Goal: Task Accomplishment & Management: Complete application form

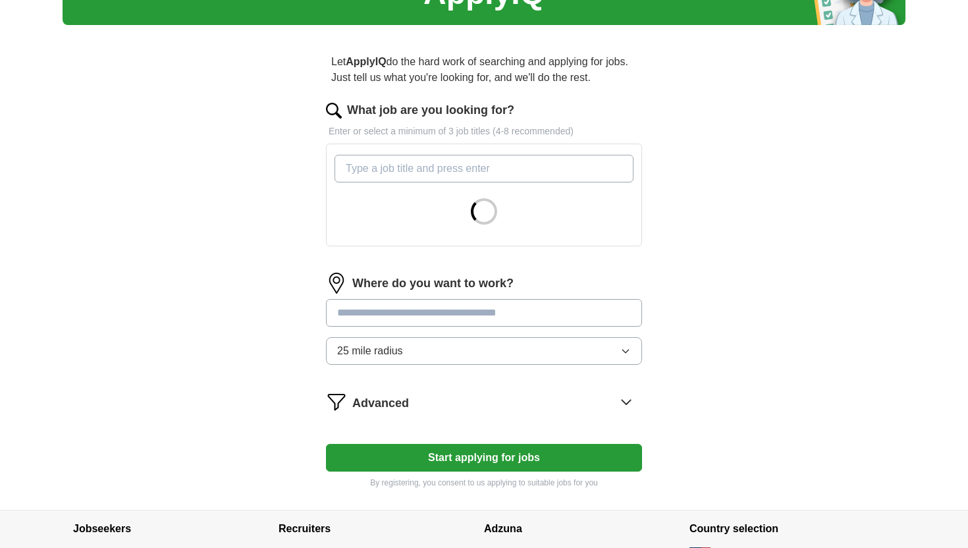
scroll to position [36, 0]
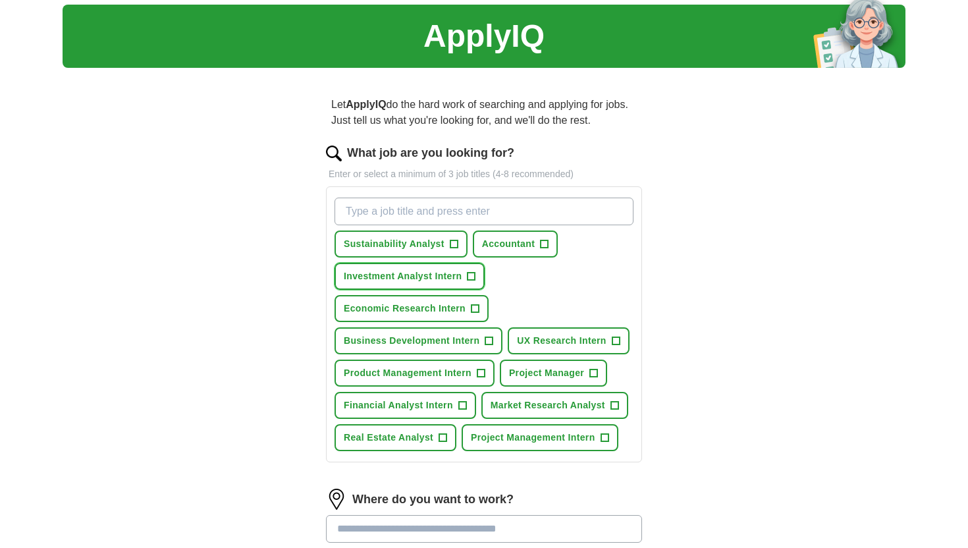
click at [470, 274] on span "+" at bounding box center [472, 276] width 8 height 11
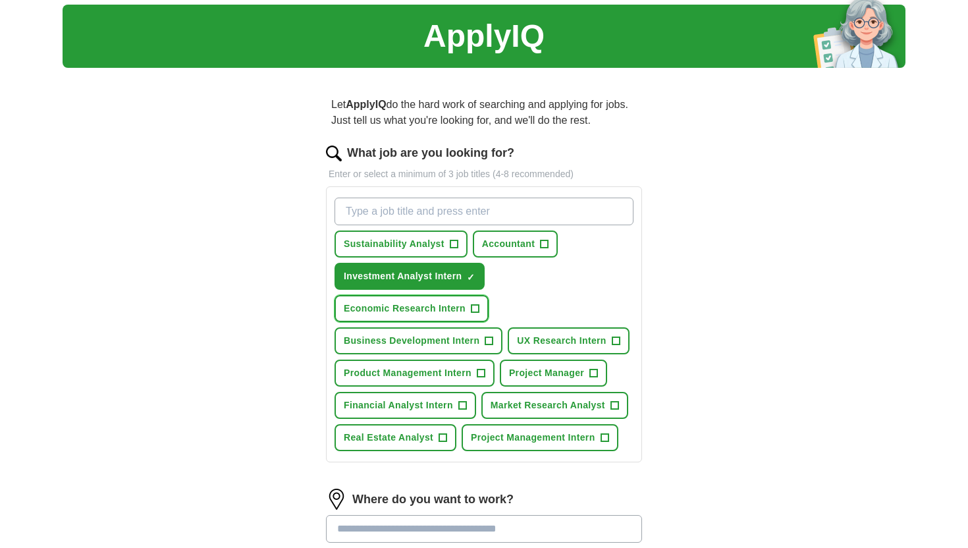
click at [475, 307] on span "+" at bounding box center [475, 309] width 8 height 11
click at [490, 340] on span "+" at bounding box center [489, 341] width 8 height 11
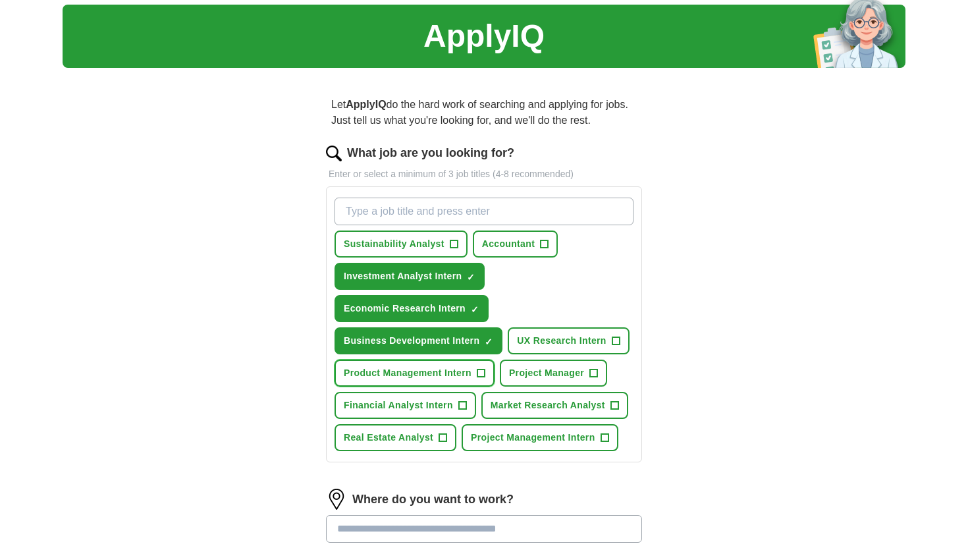
click at [484, 371] on span "+" at bounding box center [481, 373] width 8 height 11
click at [464, 404] on span "+" at bounding box center [462, 405] width 8 height 11
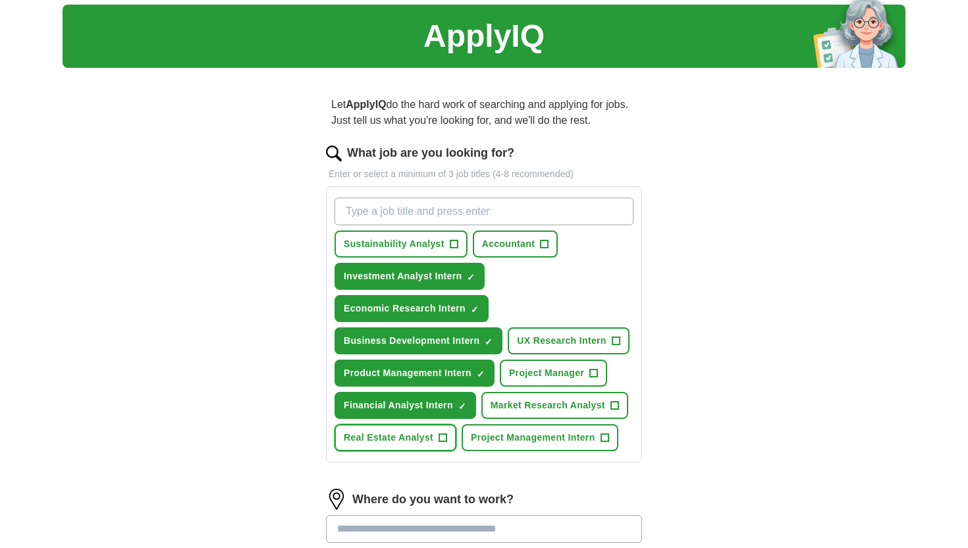
click at [446, 438] on span "+" at bounding box center [443, 438] width 8 height 11
click at [604, 437] on span "+" at bounding box center [605, 438] width 8 height 11
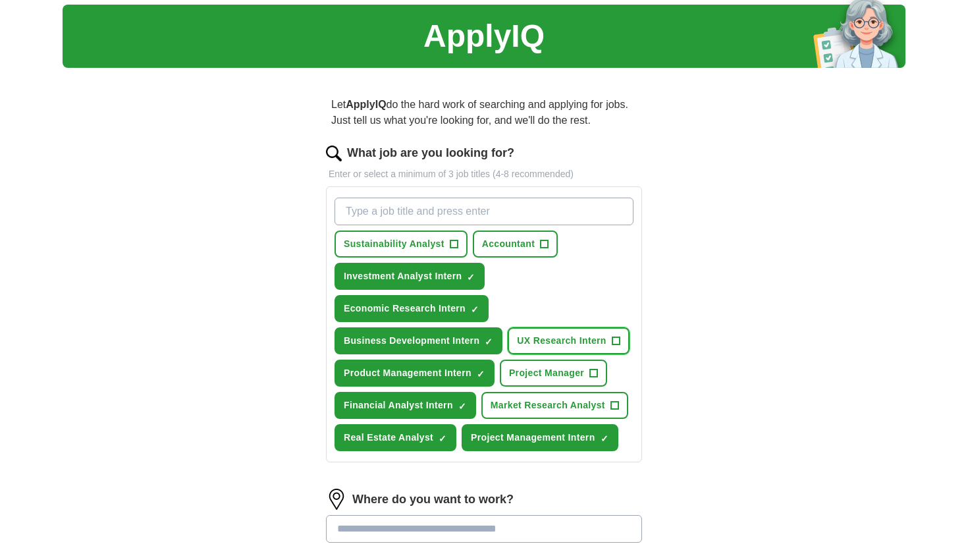
click at [617, 346] on span "+" at bounding box center [616, 341] width 8 height 11
click at [541, 244] on span "+" at bounding box center [545, 244] width 8 height 11
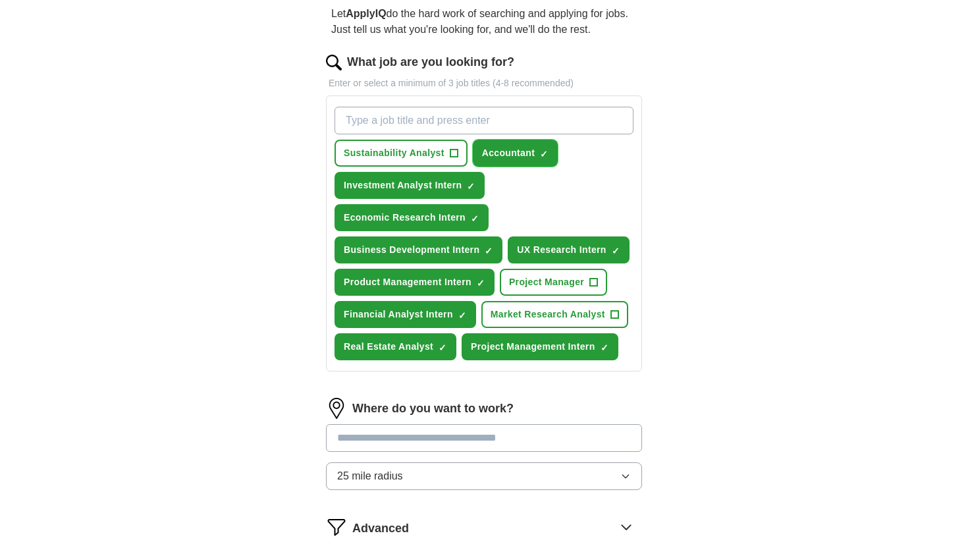
scroll to position [116, 0]
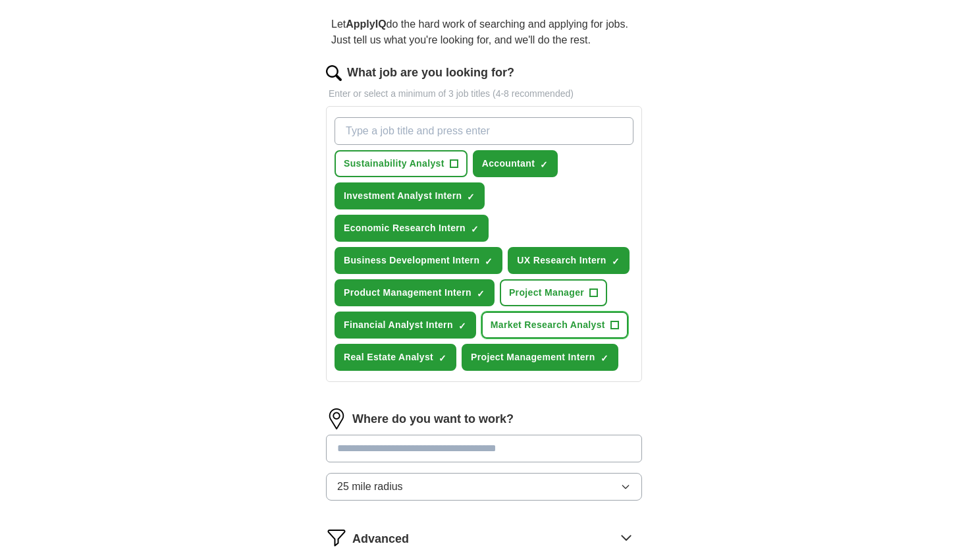
click at [610, 322] on span "+" at bounding box center [614, 325] width 8 height 11
click at [425, 137] on input "What job are you looking for?" at bounding box center [484, 131] width 299 height 28
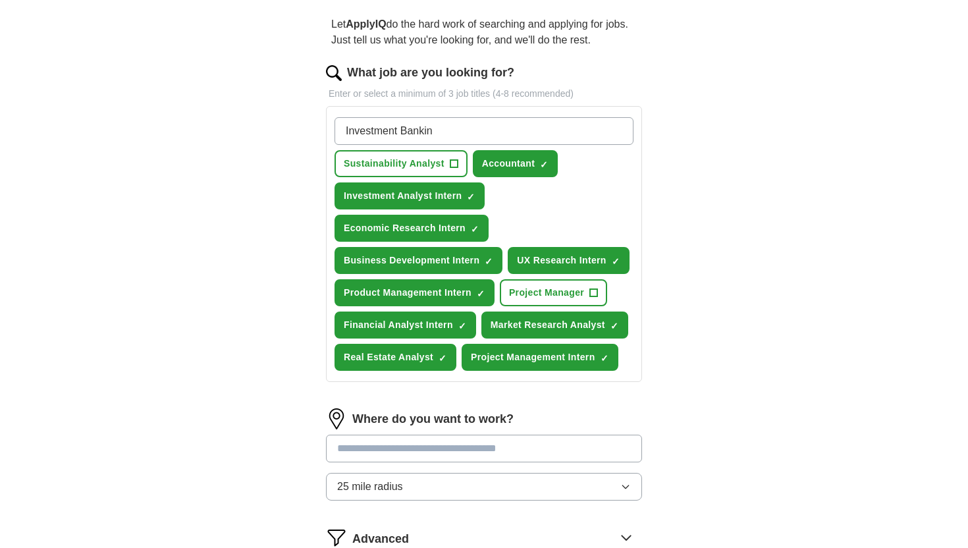
type input "Investment Banking"
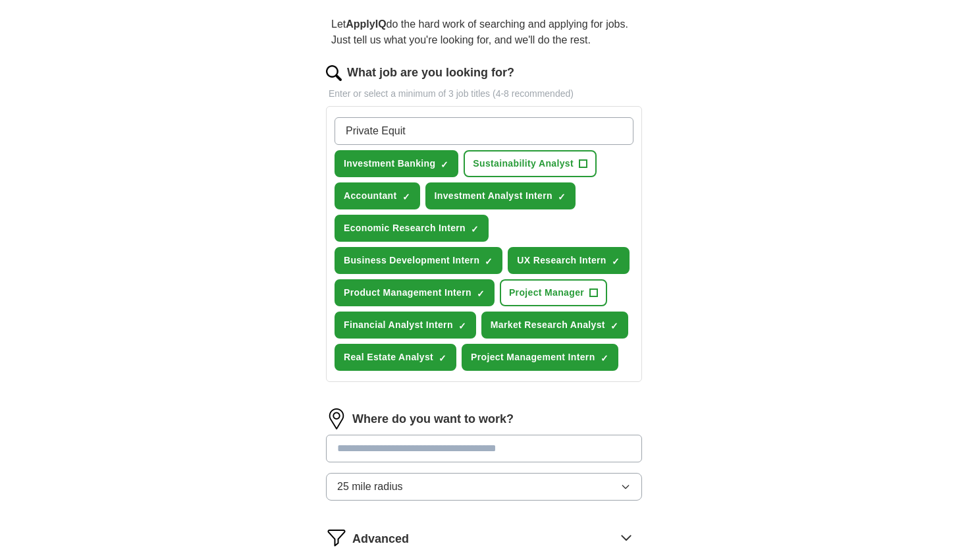
type input "Private Equity"
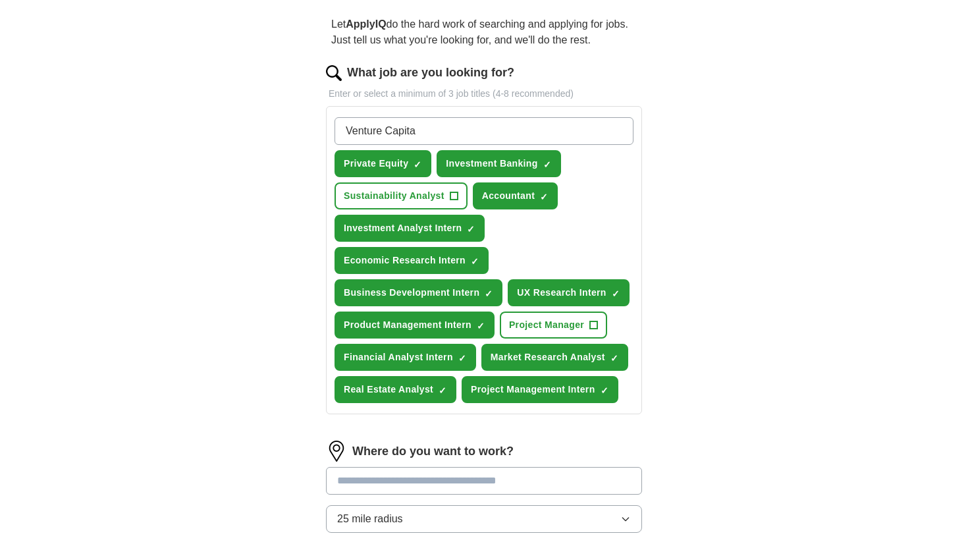
type input "Venture Capital"
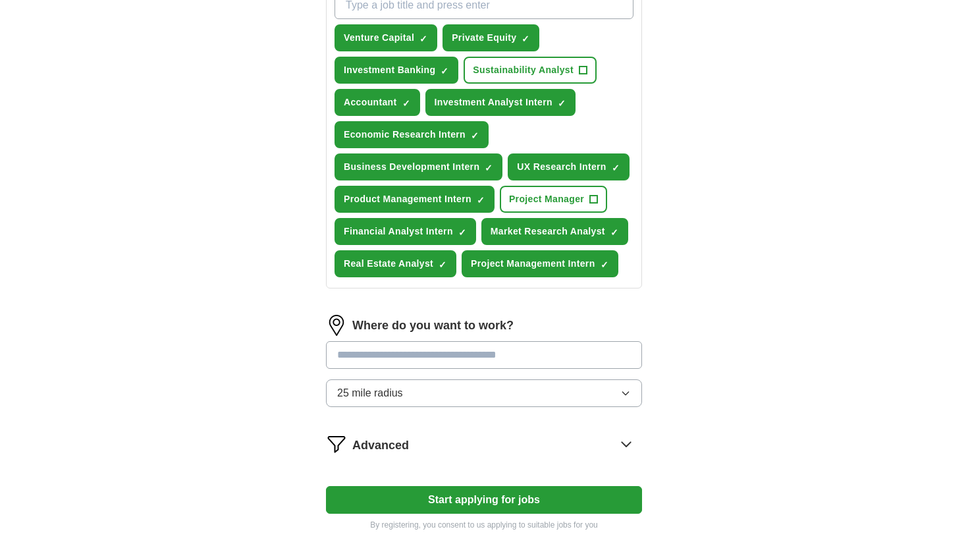
scroll to position [256, 0]
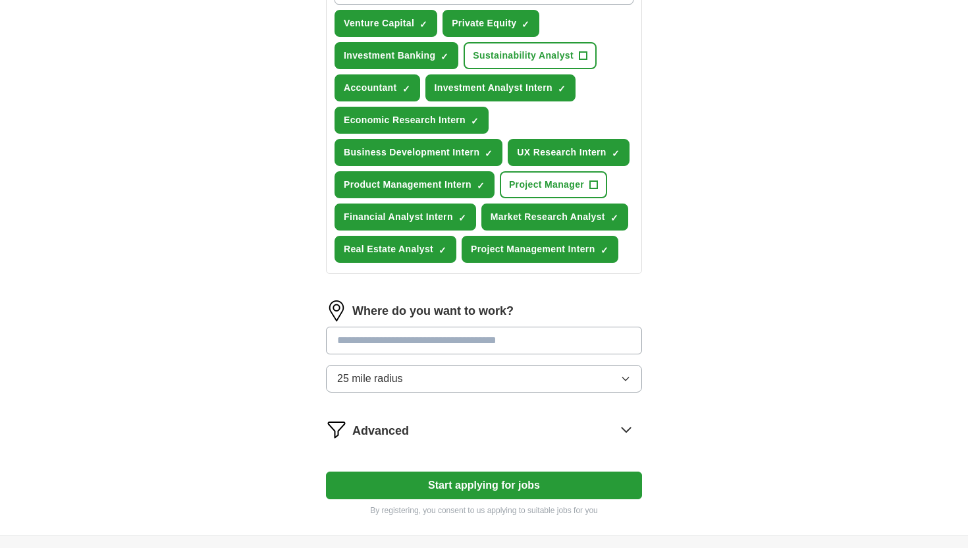
click at [357, 342] on div "Where do you want to work? 25 mile radius" at bounding box center [484, 351] width 316 height 103
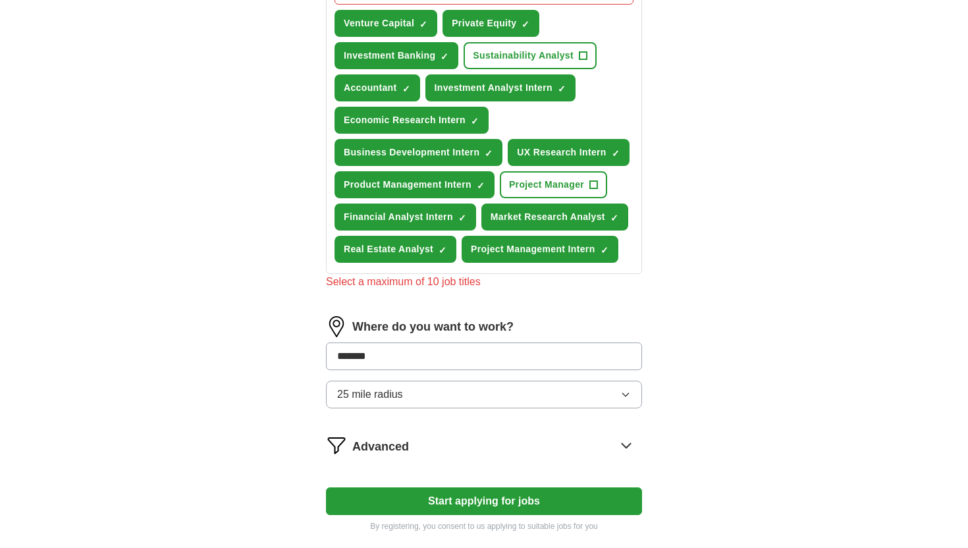
type input "********"
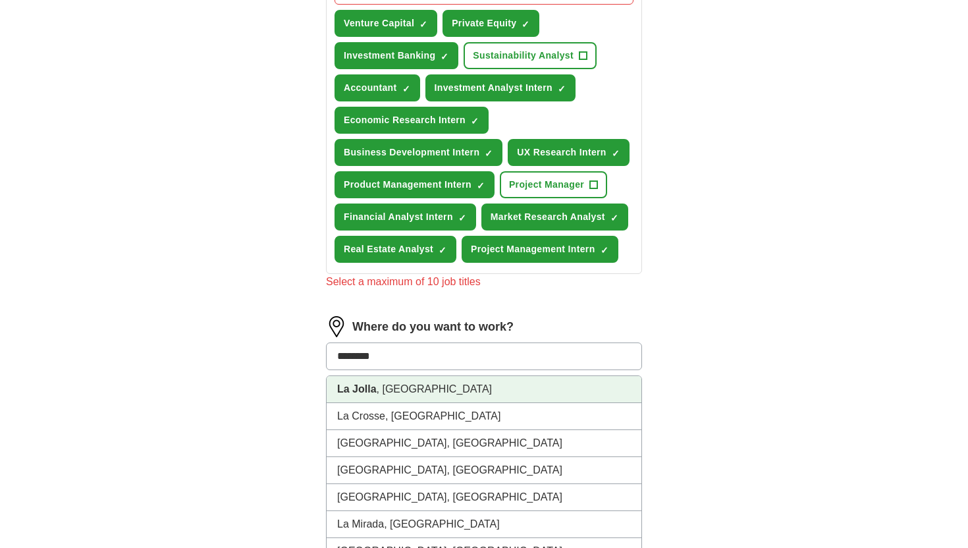
click at [364, 387] on strong "La Jolla" at bounding box center [357, 388] width 40 height 11
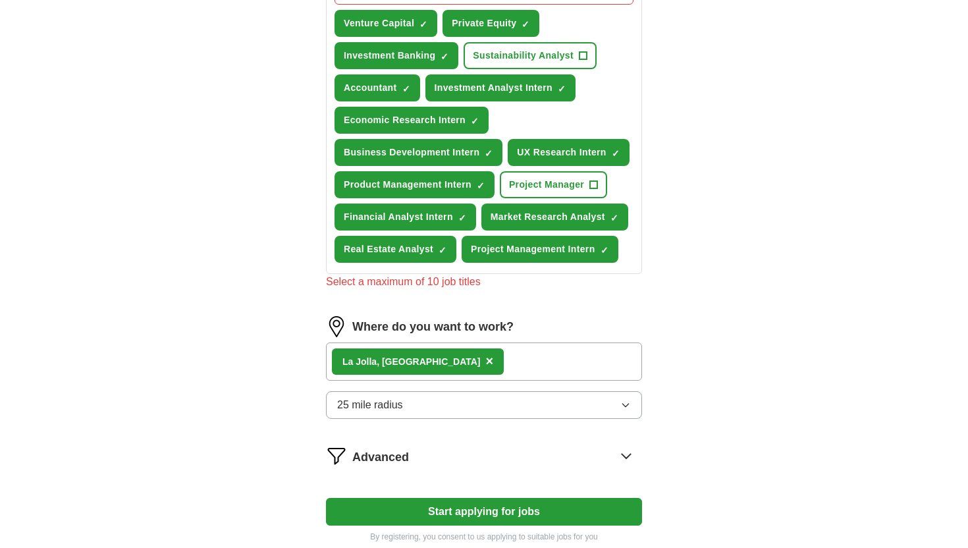
click at [424, 365] on div "La Jolla , [GEOGRAPHIC_DATA] ×" at bounding box center [484, 361] width 316 height 38
click at [444, 361] on div "La Jolla , [GEOGRAPHIC_DATA] ×" at bounding box center [484, 361] width 316 height 38
click at [419, 407] on button "25 mile radius" at bounding box center [484, 405] width 316 height 28
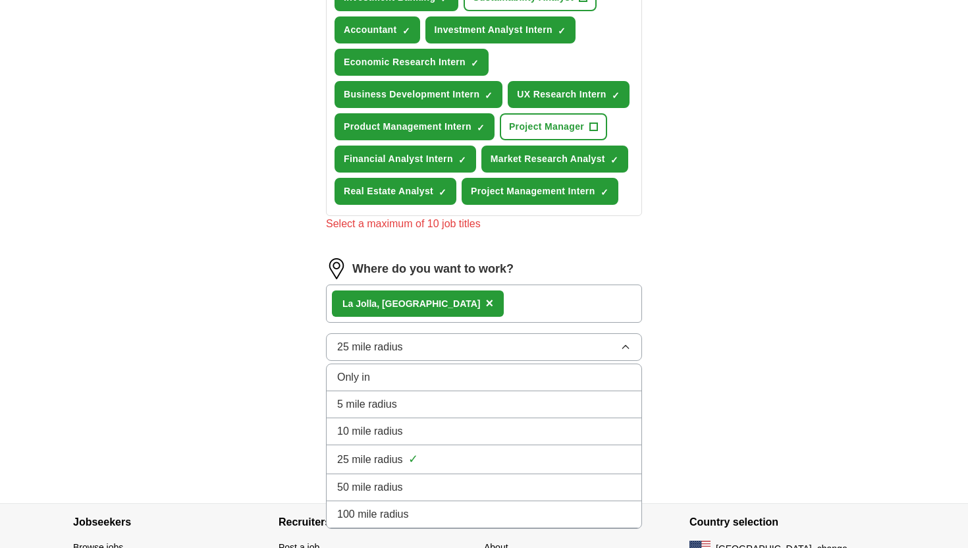
scroll to position [319, 0]
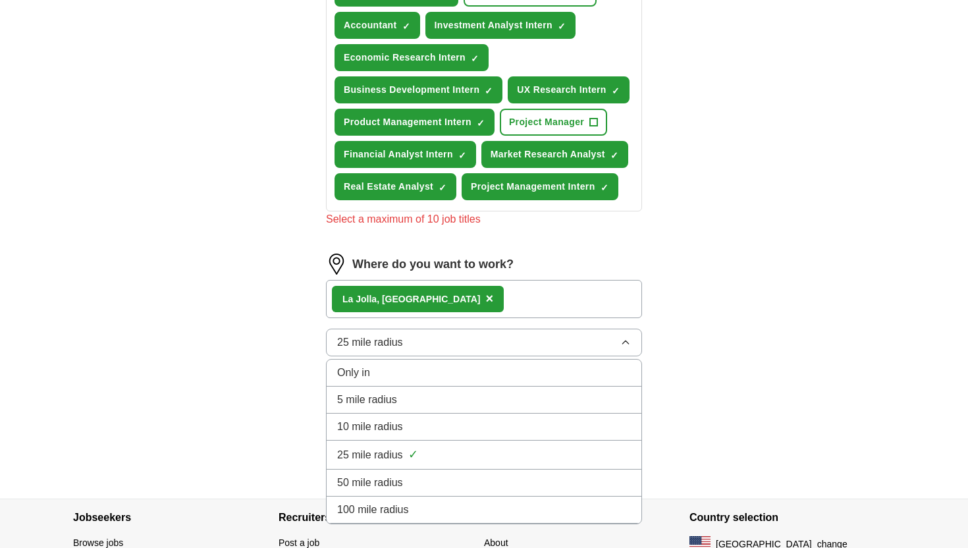
click at [390, 512] on span "100 mile radius" at bounding box center [373, 510] width 72 height 16
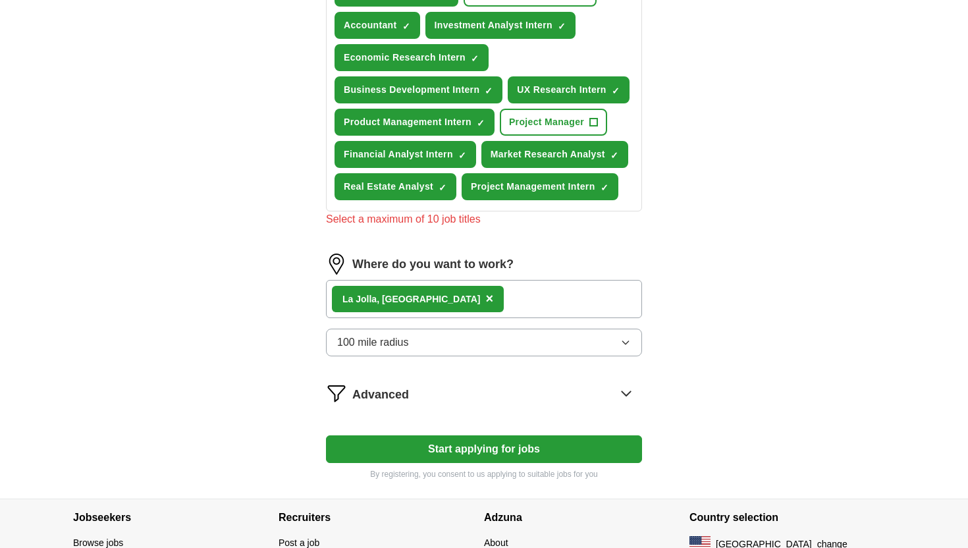
click at [486, 304] on span "×" at bounding box center [490, 298] width 8 height 14
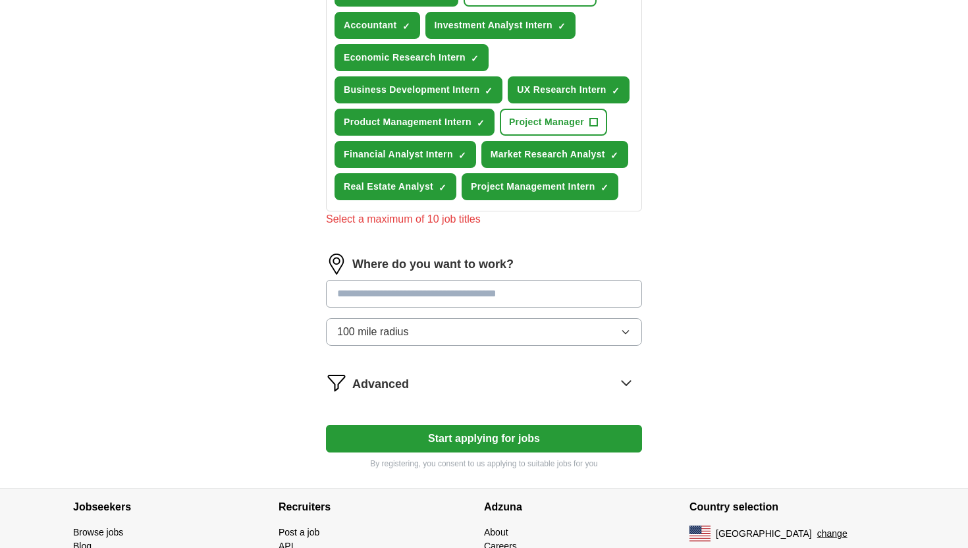
click at [402, 304] on input "text" at bounding box center [484, 294] width 316 height 28
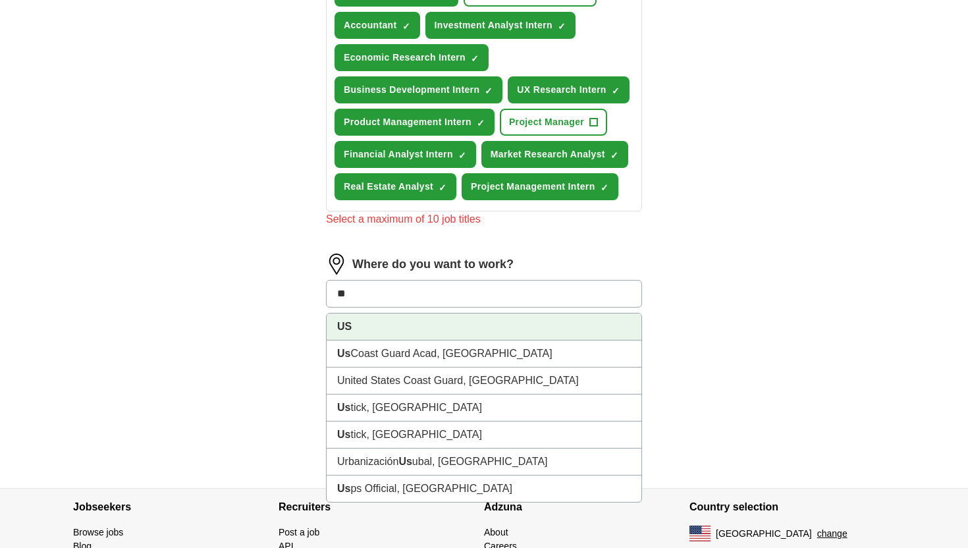
click at [394, 330] on li "US" at bounding box center [484, 326] width 315 height 27
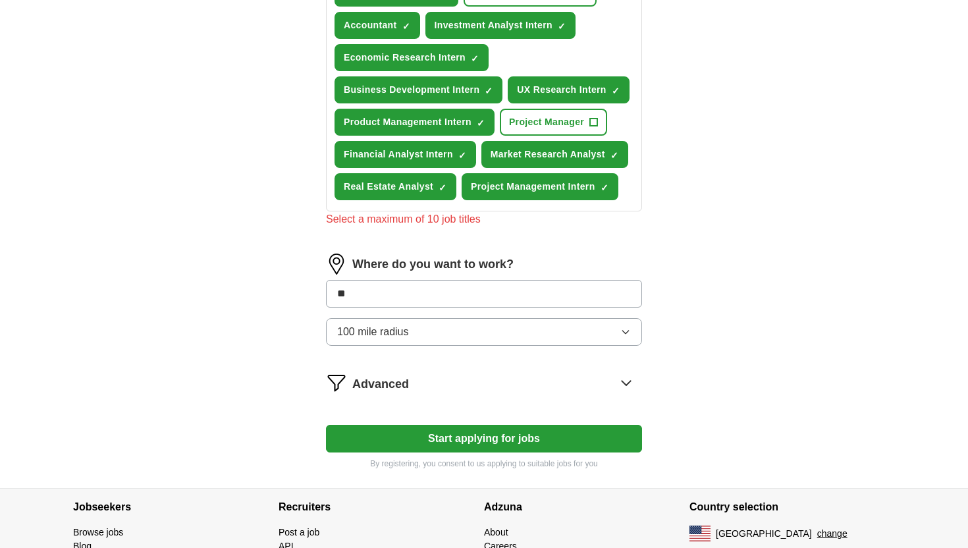
type input "***"
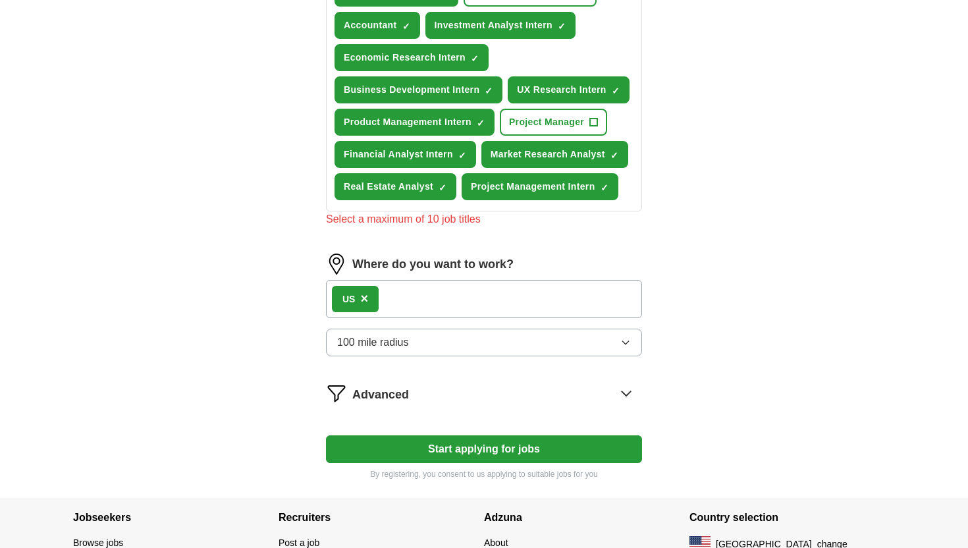
click at [392, 402] on span "Advanced" at bounding box center [380, 395] width 57 height 18
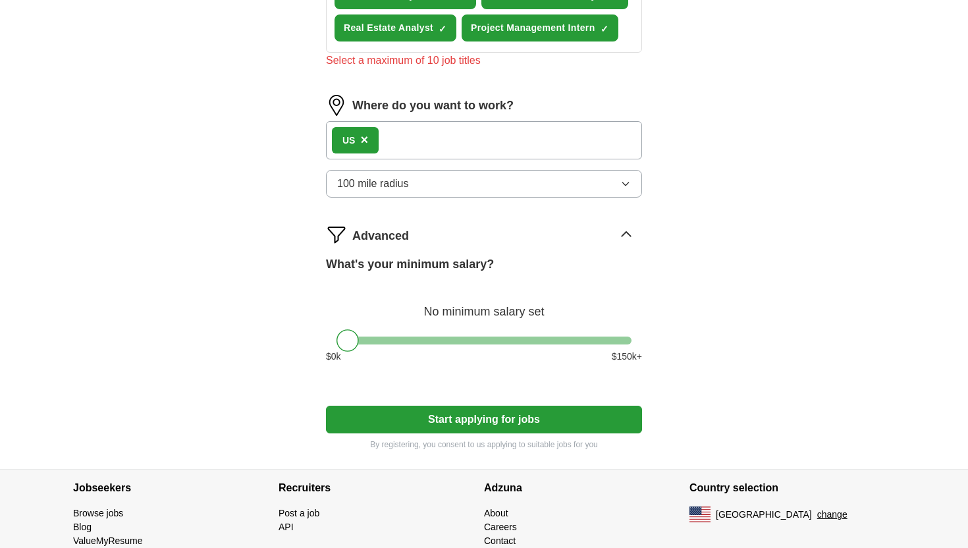
scroll to position [479, 0]
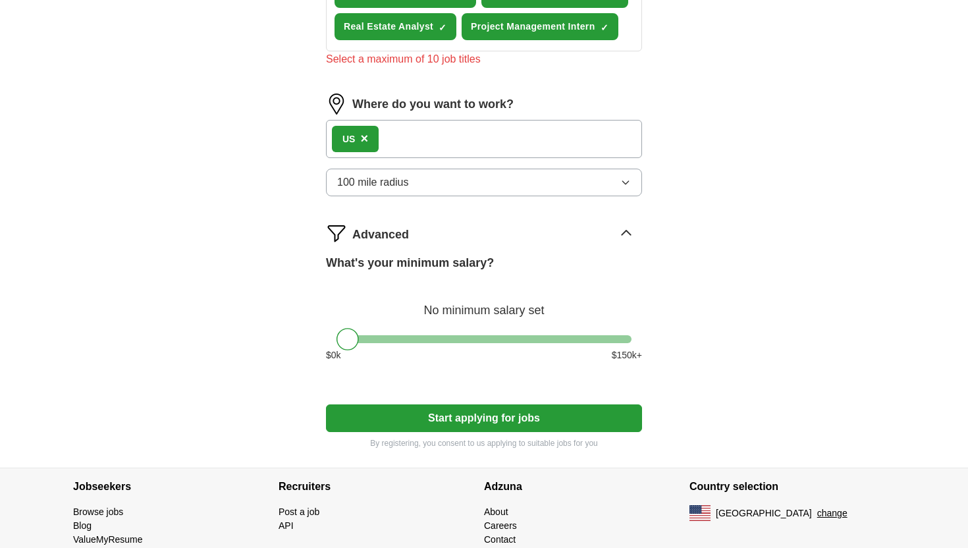
click at [398, 415] on button "Start applying for jobs" at bounding box center [484, 418] width 316 height 28
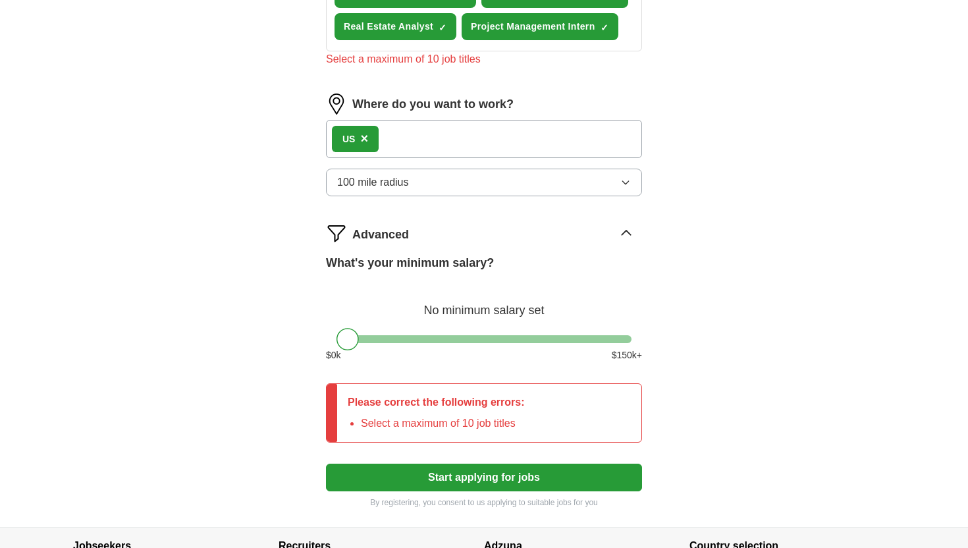
click at [316, 297] on div "Let ApplyIQ do the hard work of searching and applying for jobs. Just tell us w…" at bounding box center [483, 81] width 421 height 892
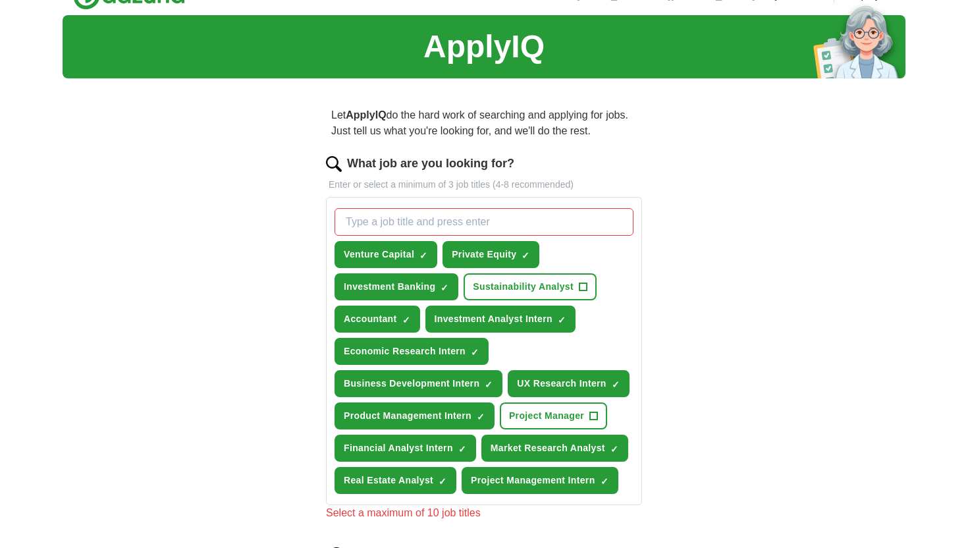
scroll to position [33, 0]
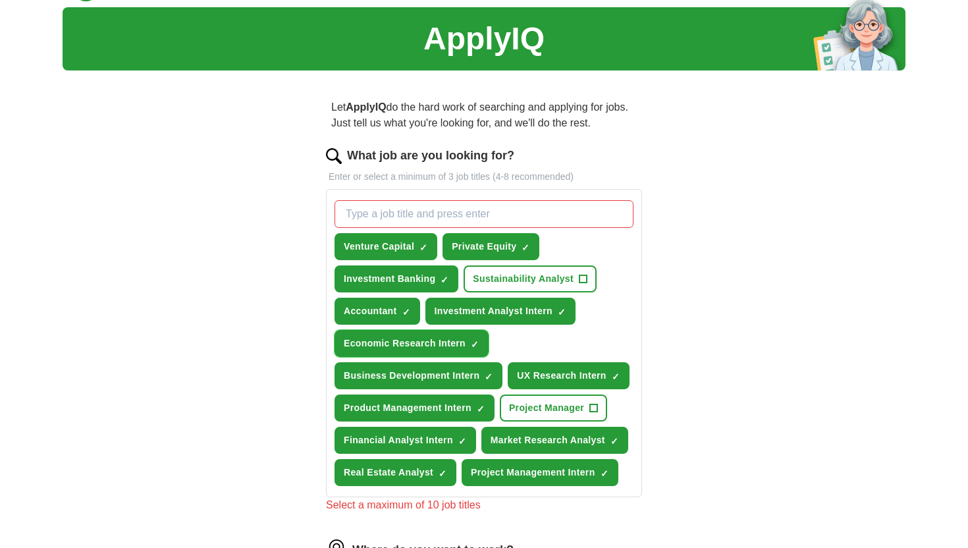
click at [0, 0] on span "×" at bounding box center [0, 0] width 0 height 0
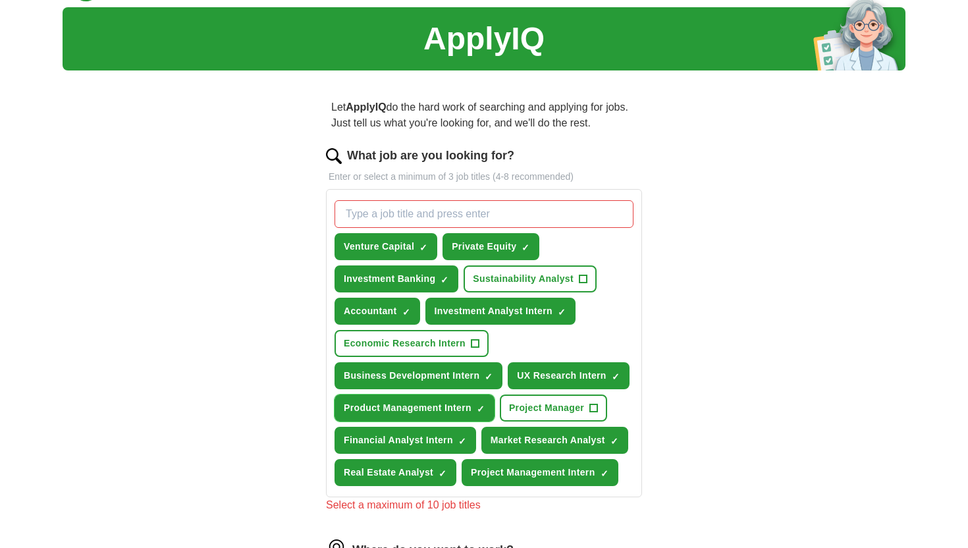
click at [0, 0] on span "×" at bounding box center [0, 0] width 0 height 0
click at [292, 397] on div "Let ApplyIQ do the hard work of searching and applying for jobs. Just tell us w…" at bounding box center [483, 527] width 421 height 892
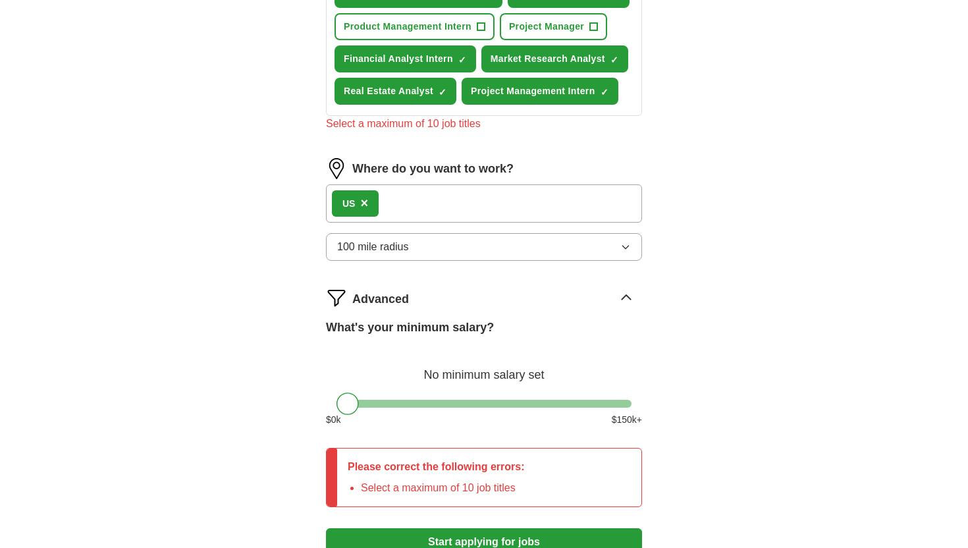
scroll to position [591, 0]
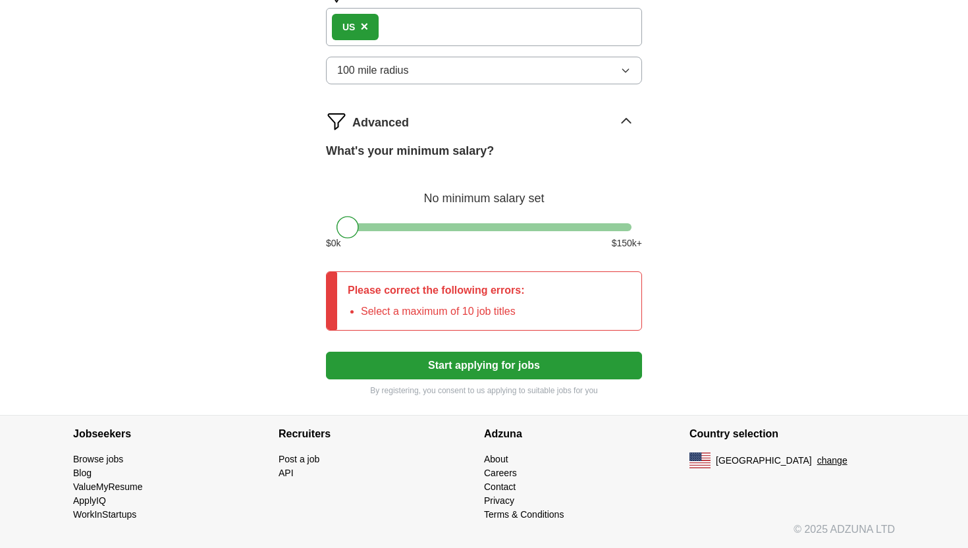
click at [374, 362] on button "Start applying for jobs" at bounding box center [484, 366] width 316 height 28
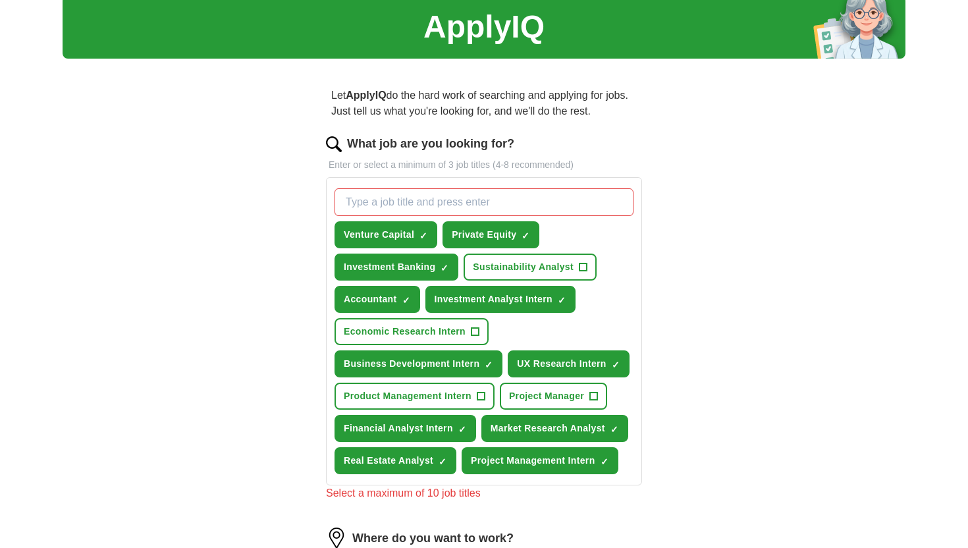
scroll to position [103, 0]
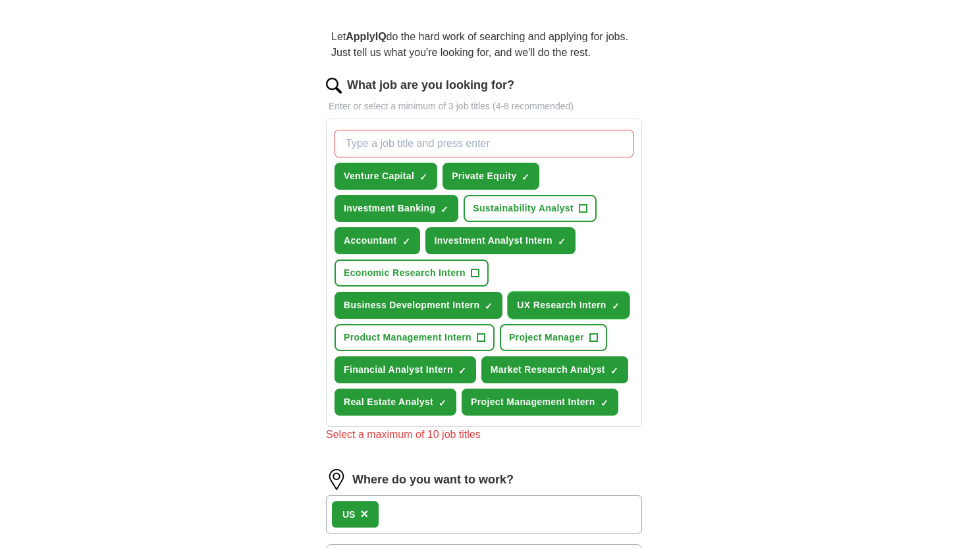
click at [0, 0] on span "×" at bounding box center [0, 0] width 0 height 0
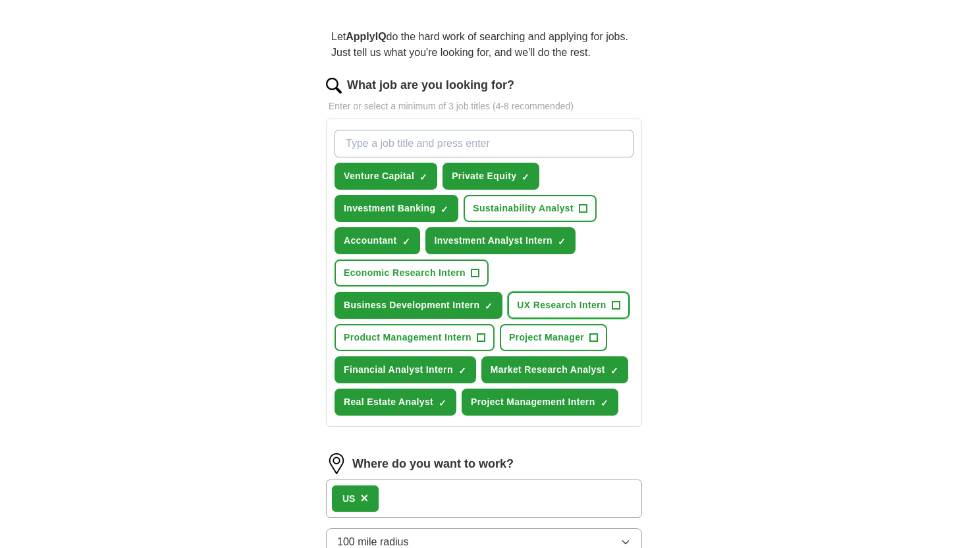
scroll to position [516, 0]
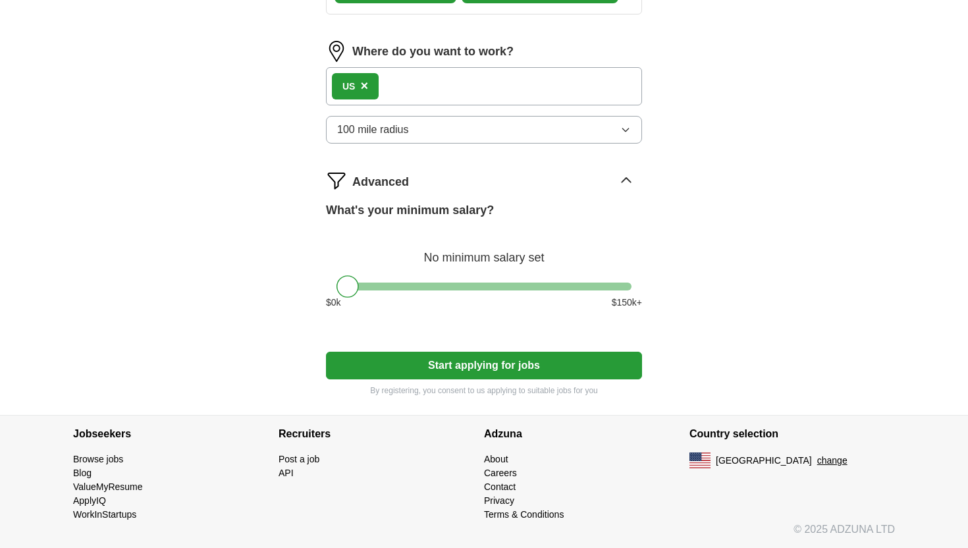
click at [469, 369] on button "Start applying for jobs" at bounding box center [484, 366] width 316 height 28
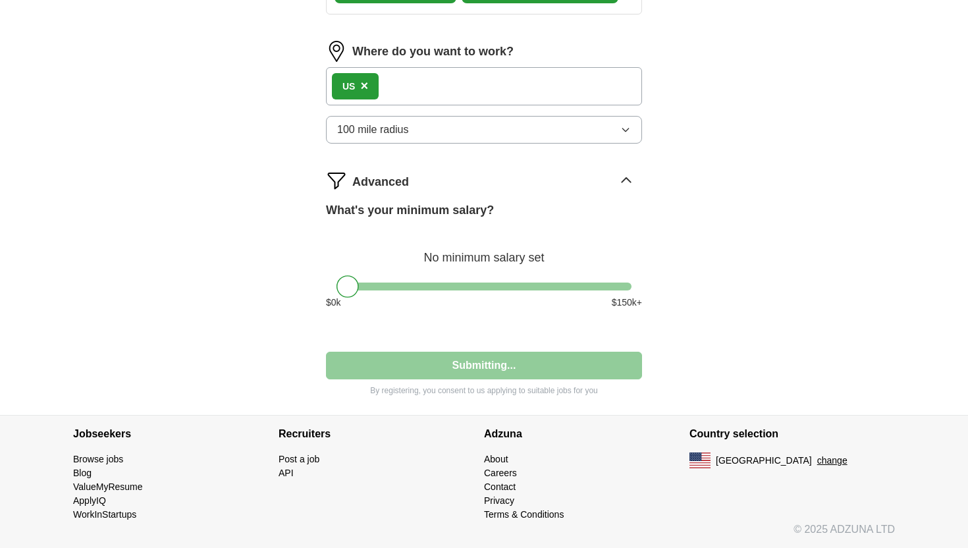
select select "**"
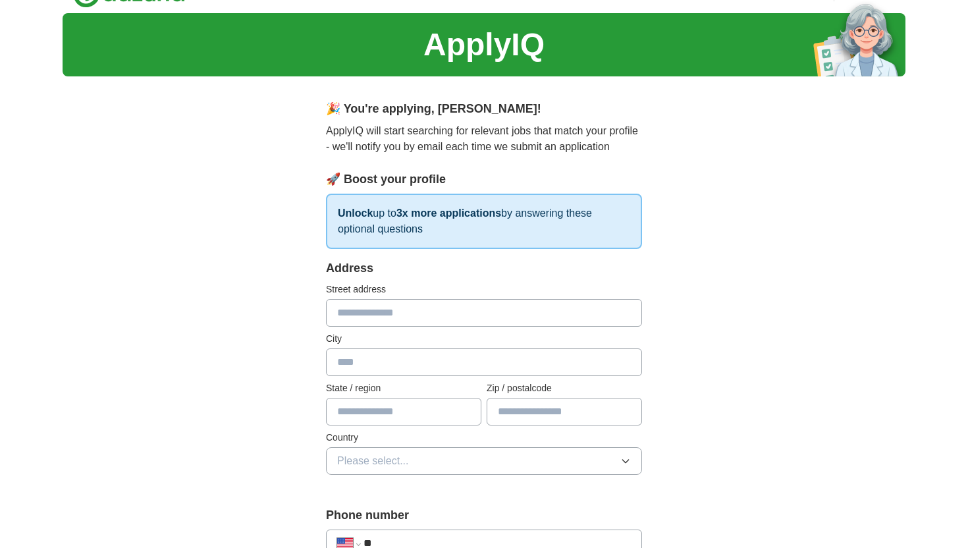
scroll to position [0, 0]
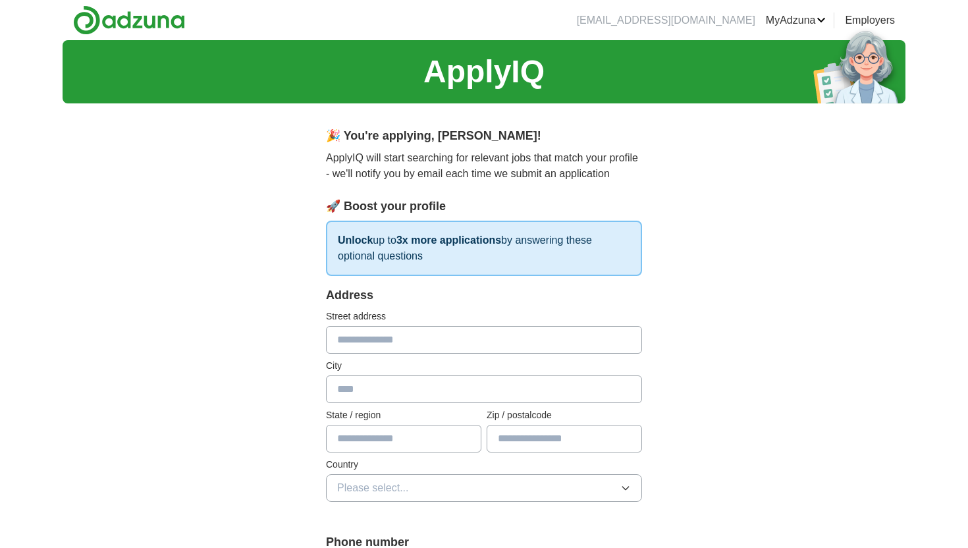
click at [438, 348] on input "text" at bounding box center [484, 340] width 316 height 28
type input "**********"
type input "********"
type input "**"
type input "*****"
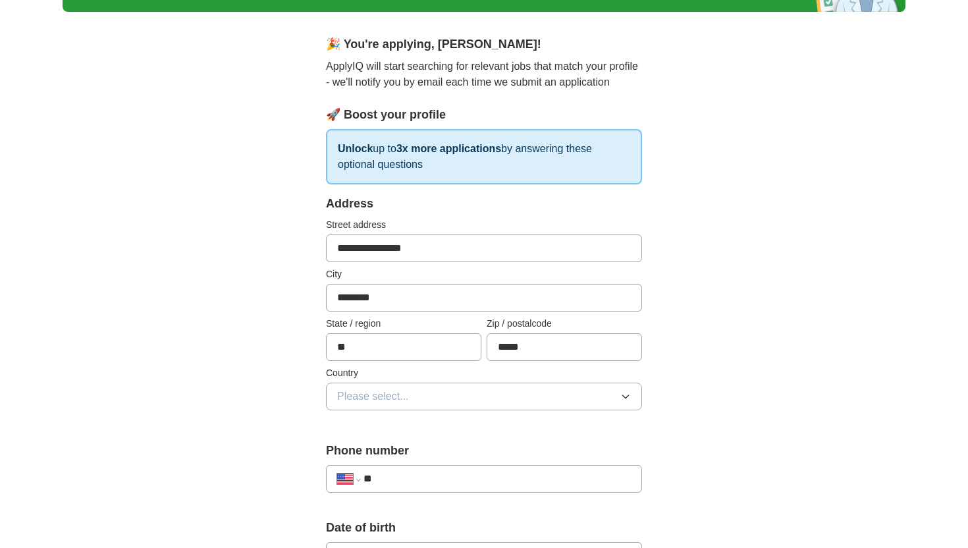
scroll to position [111, 0]
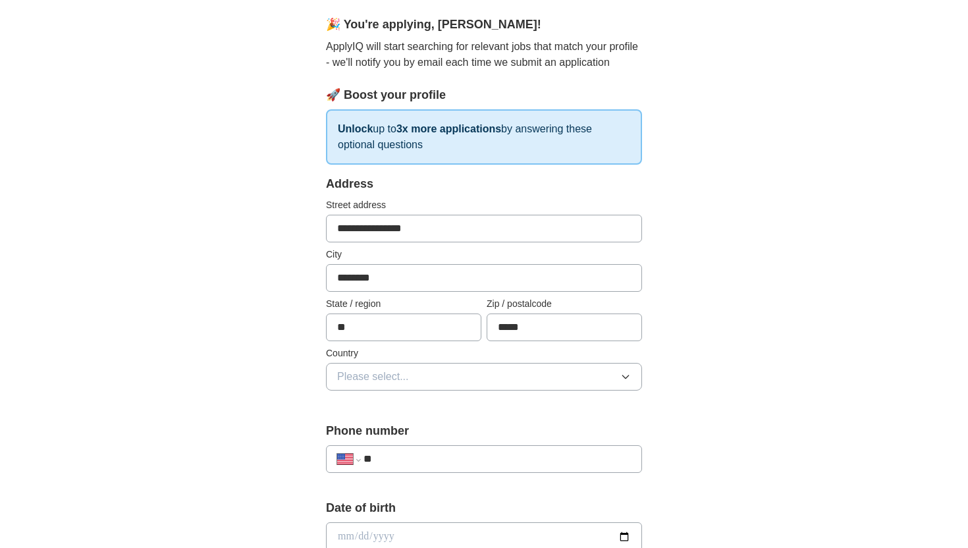
click at [435, 375] on button "Please select..." at bounding box center [484, 377] width 316 height 28
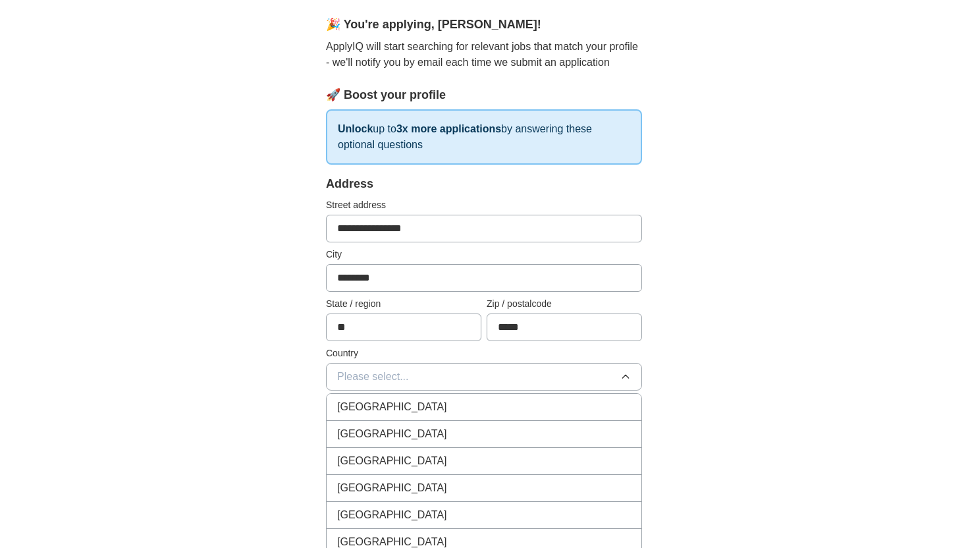
click at [427, 428] on div "[GEOGRAPHIC_DATA]" at bounding box center [484, 434] width 294 height 16
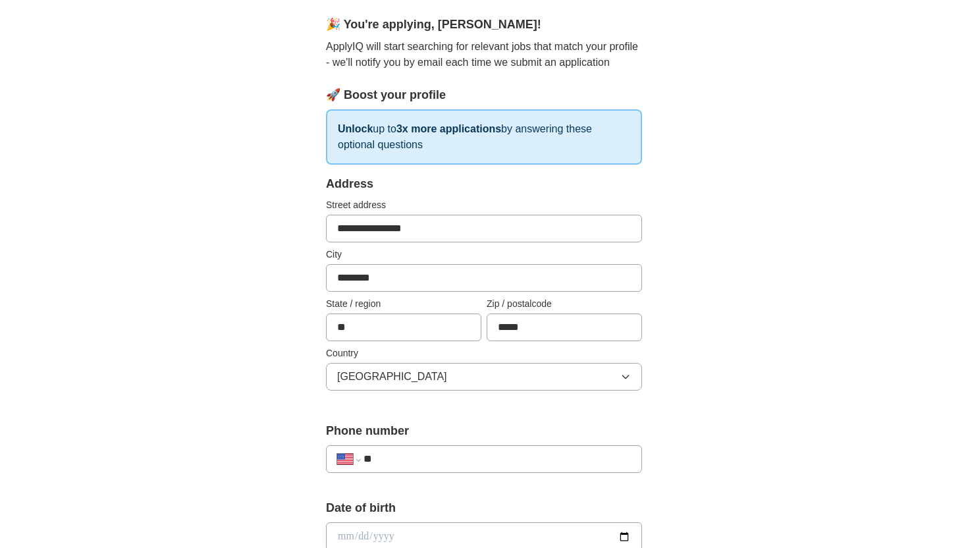
scroll to position [167, 0]
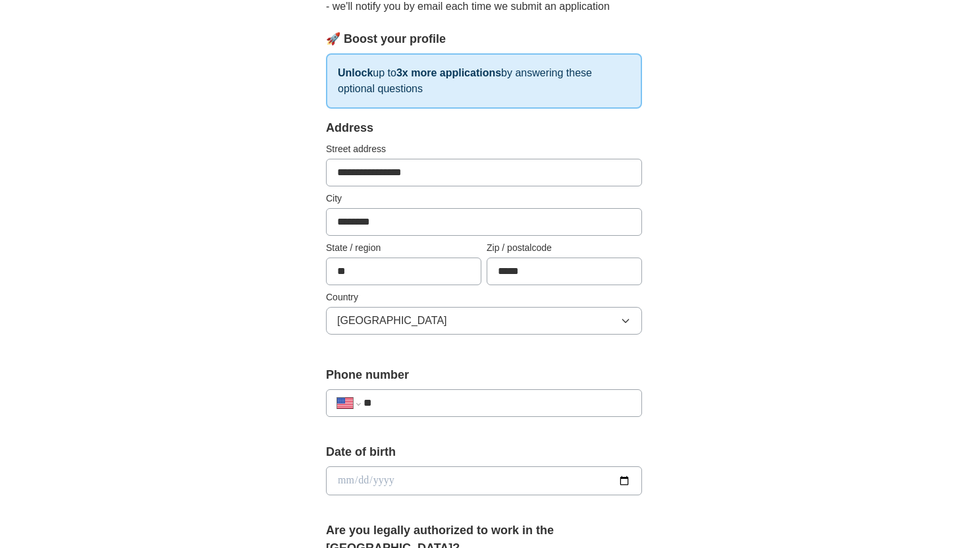
click at [425, 400] on input "**" at bounding box center [496, 403] width 267 height 16
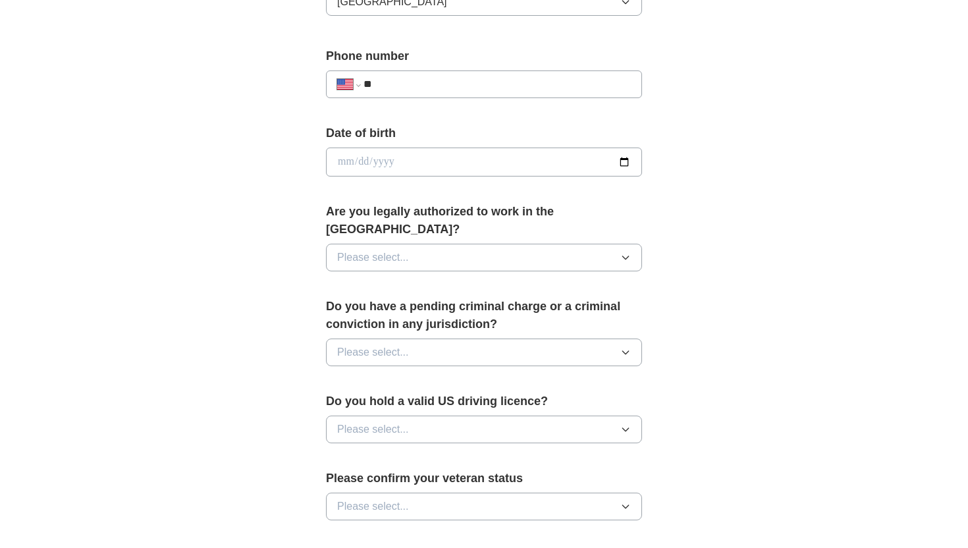
scroll to position [495, 0]
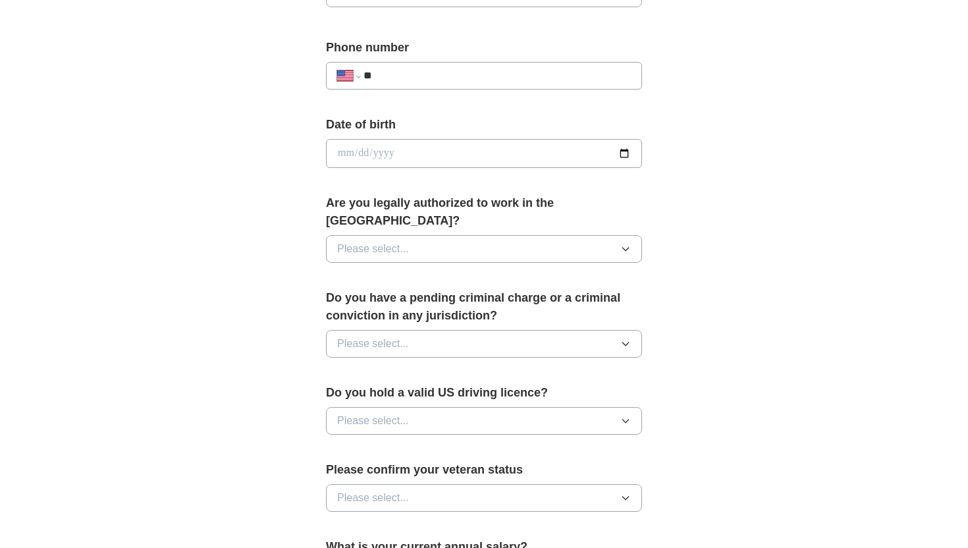
click at [392, 241] on span "Please select..." at bounding box center [373, 249] width 72 height 16
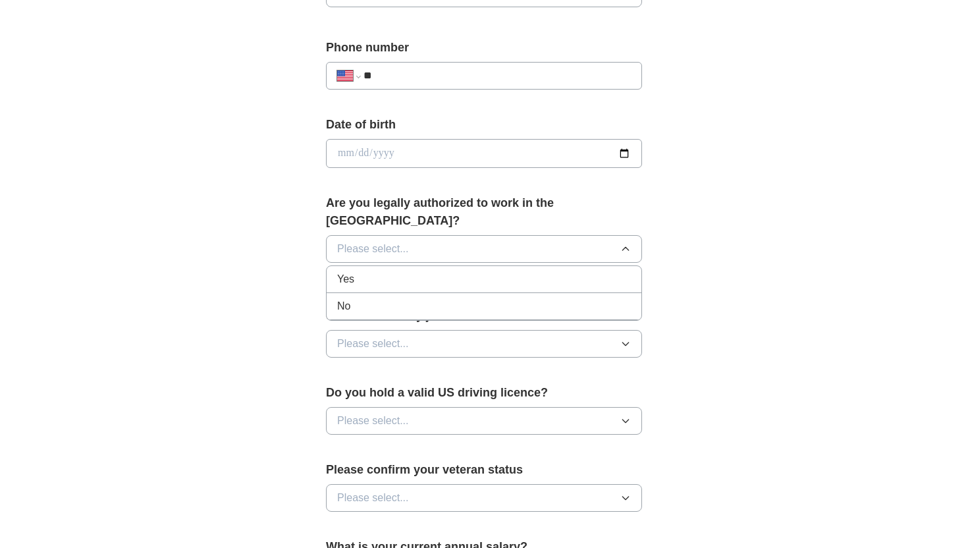
click at [391, 271] on div "Yes" at bounding box center [484, 279] width 294 height 16
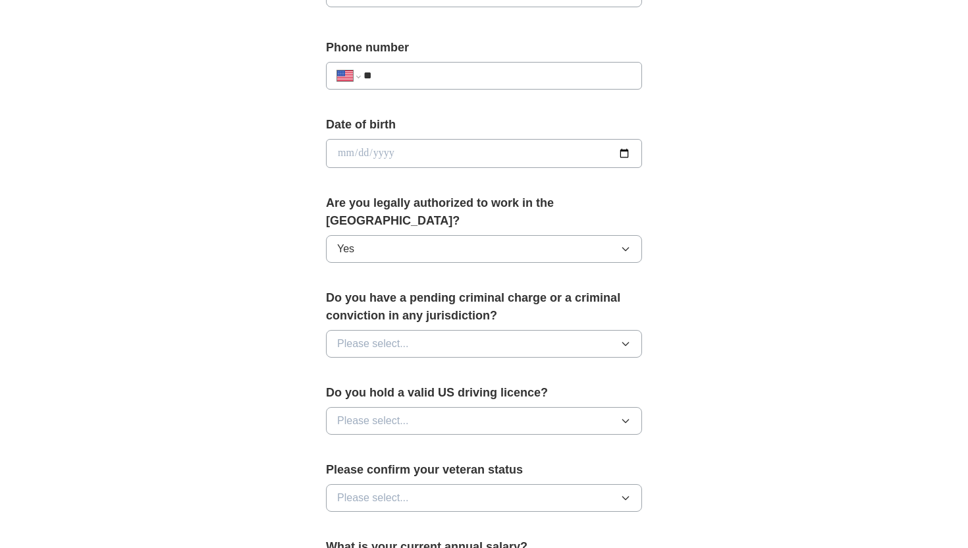
click at [390, 336] on span "Please select..." at bounding box center [373, 344] width 72 height 16
click at [389, 393] on div "No" at bounding box center [484, 401] width 294 height 16
click at [389, 413] on span "Please select..." at bounding box center [373, 421] width 72 height 16
click at [389, 443] on div "Yes" at bounding box center [484, 451] width 294 height 16
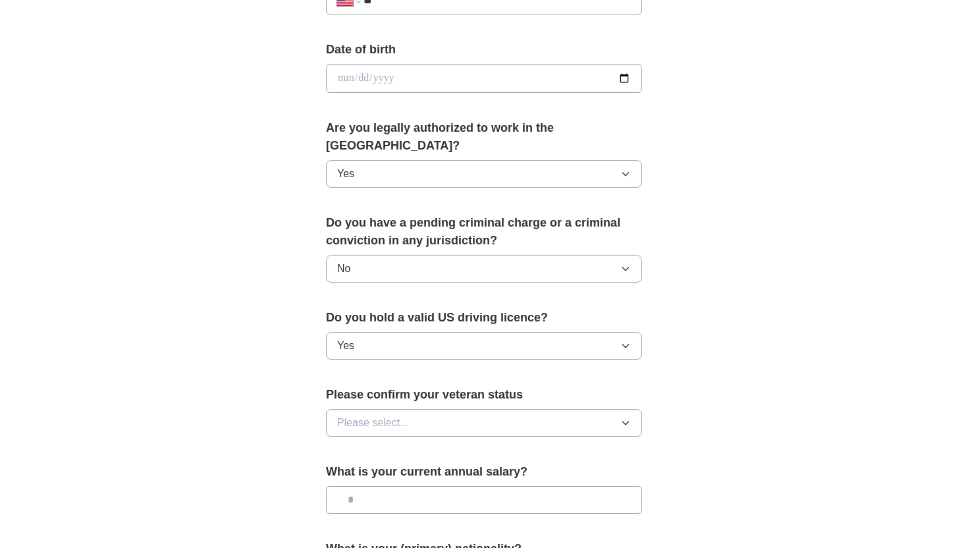
scroll to position [571, 0]
click at [389, 414] on span "Please select..." at bounding box center [373, 422] width 72 height 16
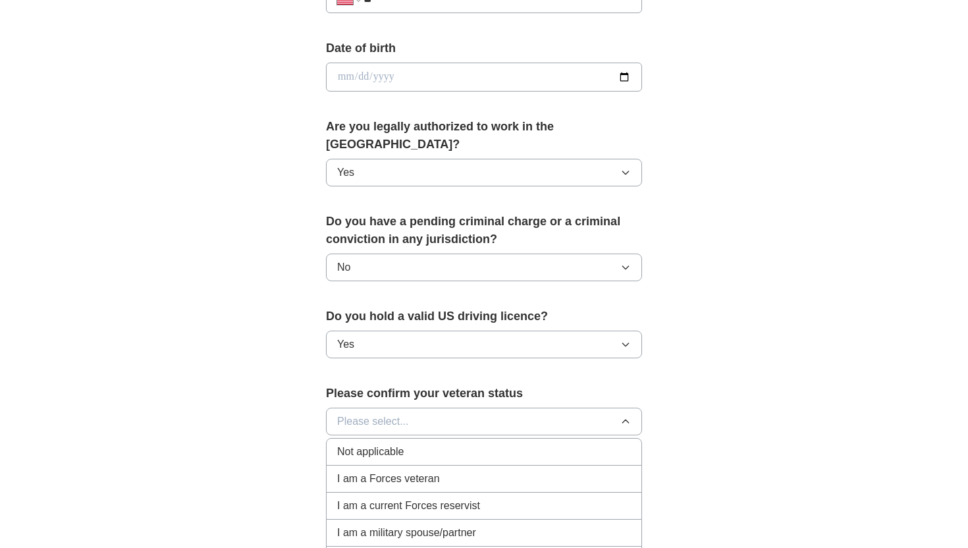
click at [387, 444] on span "Not applicable" at bounding box center [370, 452] width 67 height 16
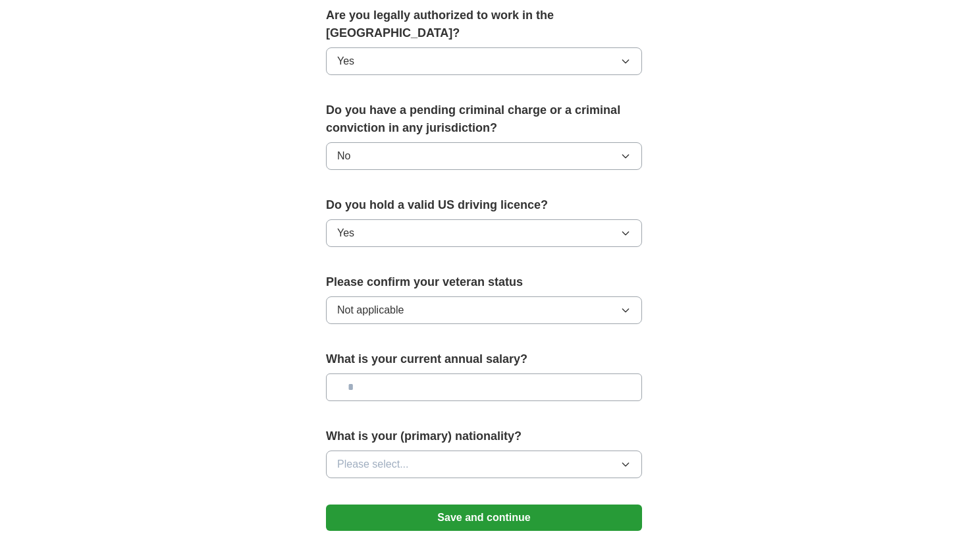
scroll to position [691, 0]
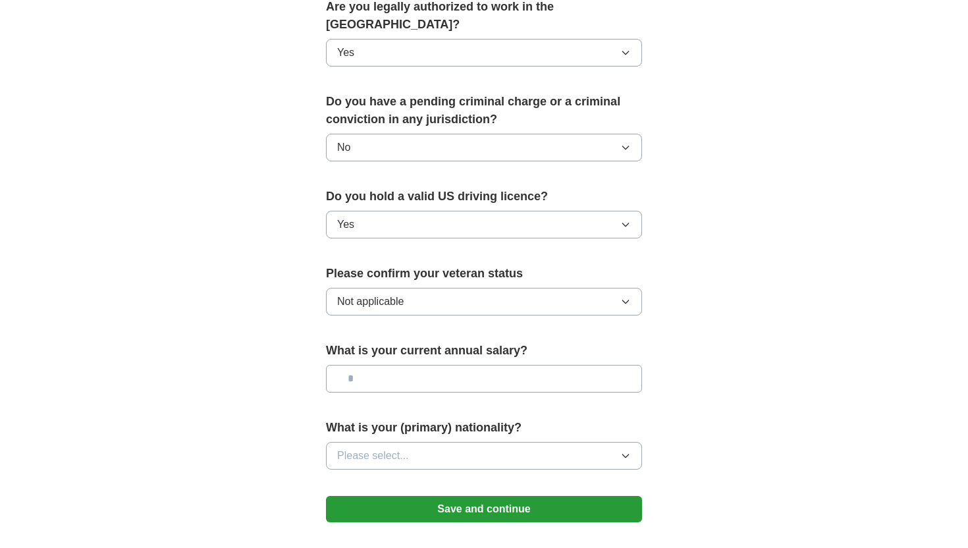
click at [400, 502] on button "Save and continue" at bounding box center [484, 509] width 316 height 26
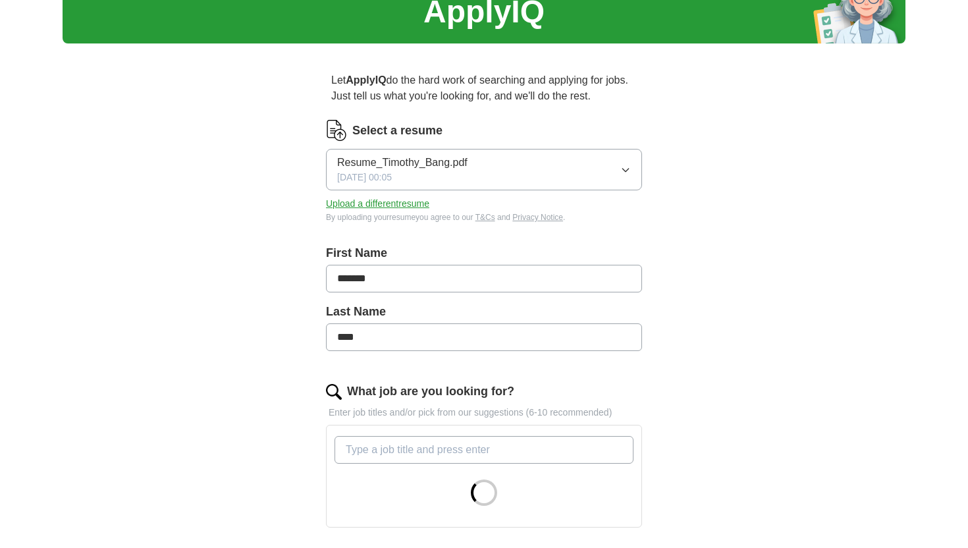
scroll to position [59, 0]
click at [454, 155] on button "Resume_Timothy_Bang.pdf [DATE] 00:05" at bounding box center [484, 169] width 316 height 41
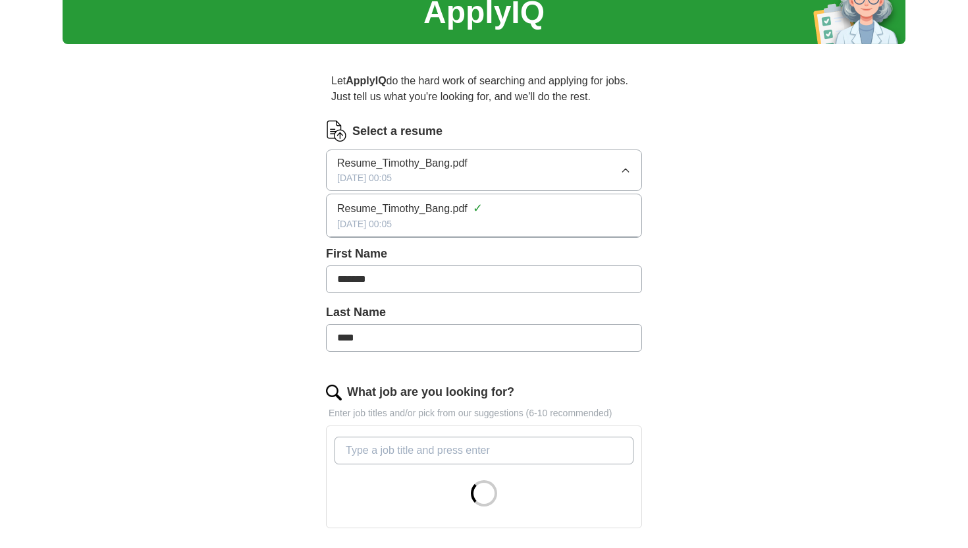
click at [425, 211] on span "Resume_Timothy_Bang.pdf" at bounding box center [402, 209] width 130 height 16
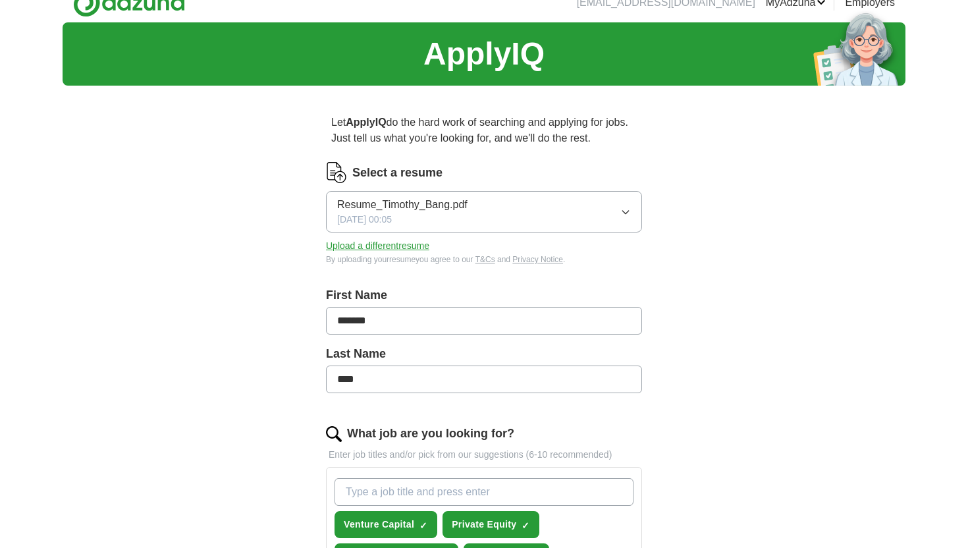
scroll to position [9, 0]
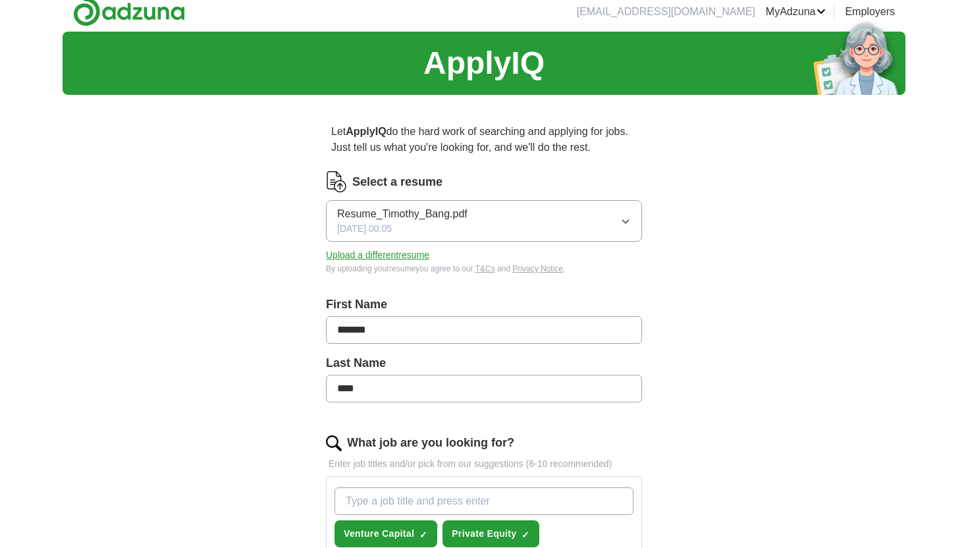
click at [426, 254] on button "Upload a different resume" at bounding box center [377, 255] width 103 height 14
